Goal: Information Seeking & Learning: Find specific page/section

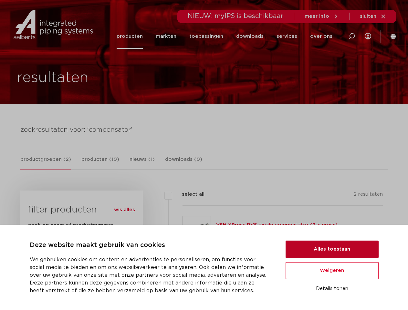
click at [332, 249] on button "Alles toestaan" at bounding box center [332, 249] width 93 height 17
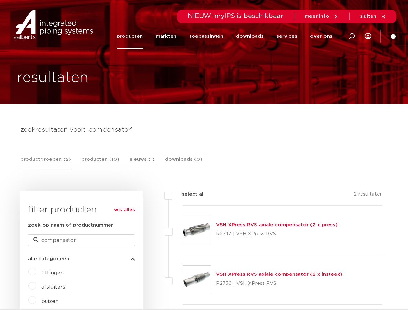
click at [332, 271] on div "VSH XPress RVS axiale compensator (2 x insteek) R2756 | VSH XPress RVS" at bounding box center [279, 280] width 126 height 18
click at [332, 289] on div "VSH XPress RVS axiale compensator (2 x insteek) R2756 | VSH XPress RVS" at bounding box center [283, 279] width 201 height 49
click at [228, 36] on li "toepassingen" at bounding box center [206, 36] width 47 height 25
click at [352, 36] on icon at bounding box center [352, 36] width 8 height 8
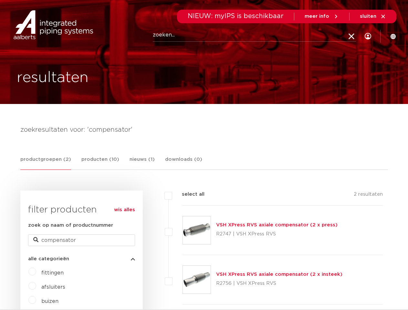
click at [373, 16] on span "sluiten" at bounding box center [368, 16] width 16 height 5
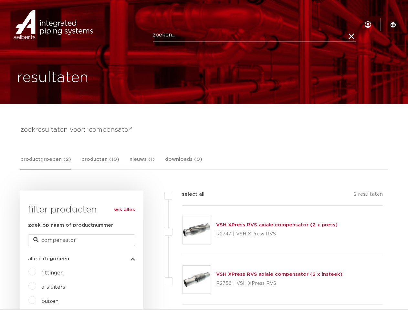
click at [45, 163] on link "productgroepen (2)" at bounding box center [45, 163] width 51 height 14
click at [97, 162] on link "producten (10)" at bounding box center [100, 163] width 38 height 14
